Goal: Task Accomplishment & Management: Manage account settings

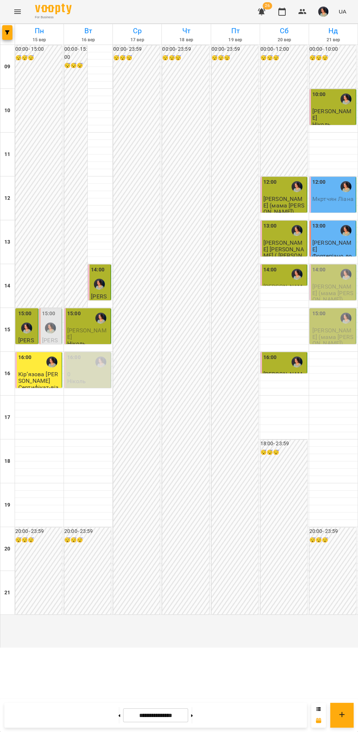
click at [336, 303] on span "[PERSON_NAME] (мама [PERSON_NAME])" at bounding box center [332, 293] width 41 height 20
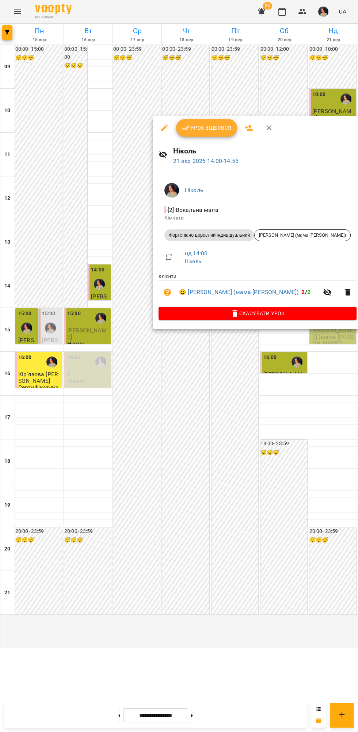
click at [208, 127] on span "Урок відбувся" at bounding box center [207, 128] width 50 height 9
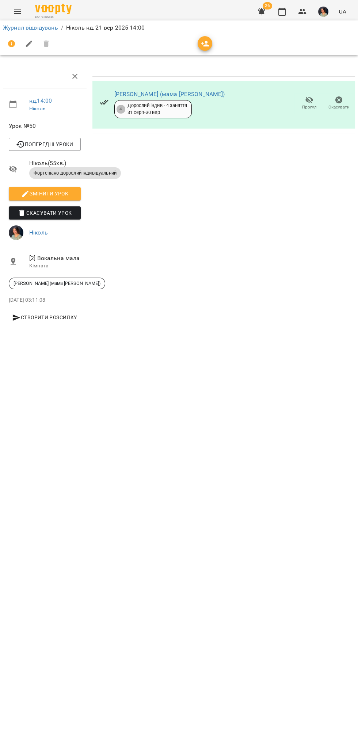
scroll to position [0, 3]
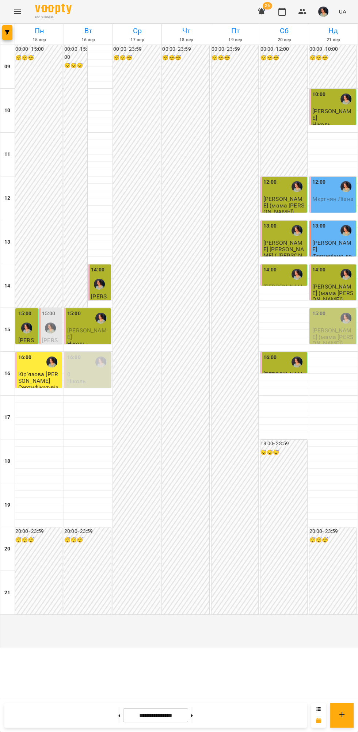
click at [330, 327] on div "15:00" at bounding box center [333, 318] width 42 height 17
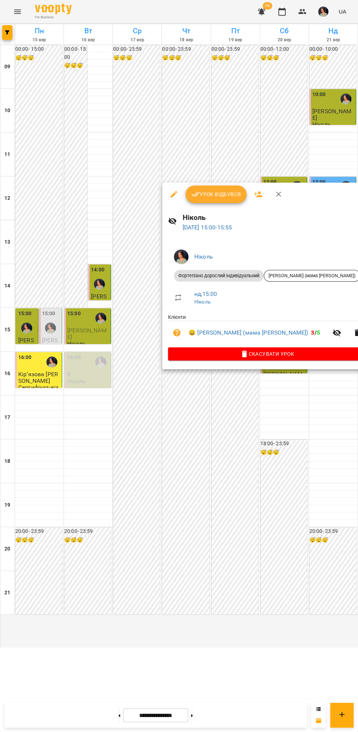
click at [215, 192] on span "Урок відбувся" at bounding box center [217, 194] width 50 height 9
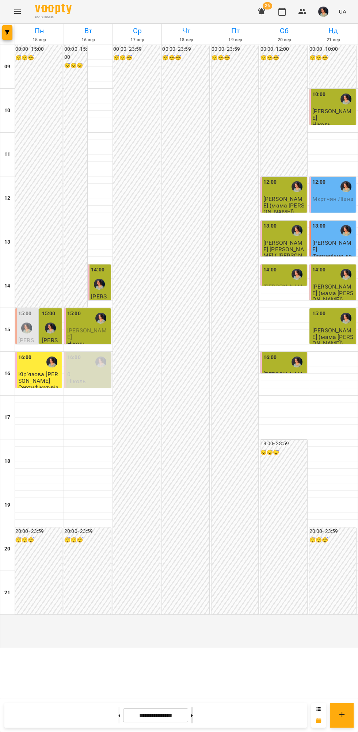
click at [193, 716] on icon at bounding box center [192, 716] width 2 height 3
type input "**********"
